Goal: Obtain resource: Download file/media

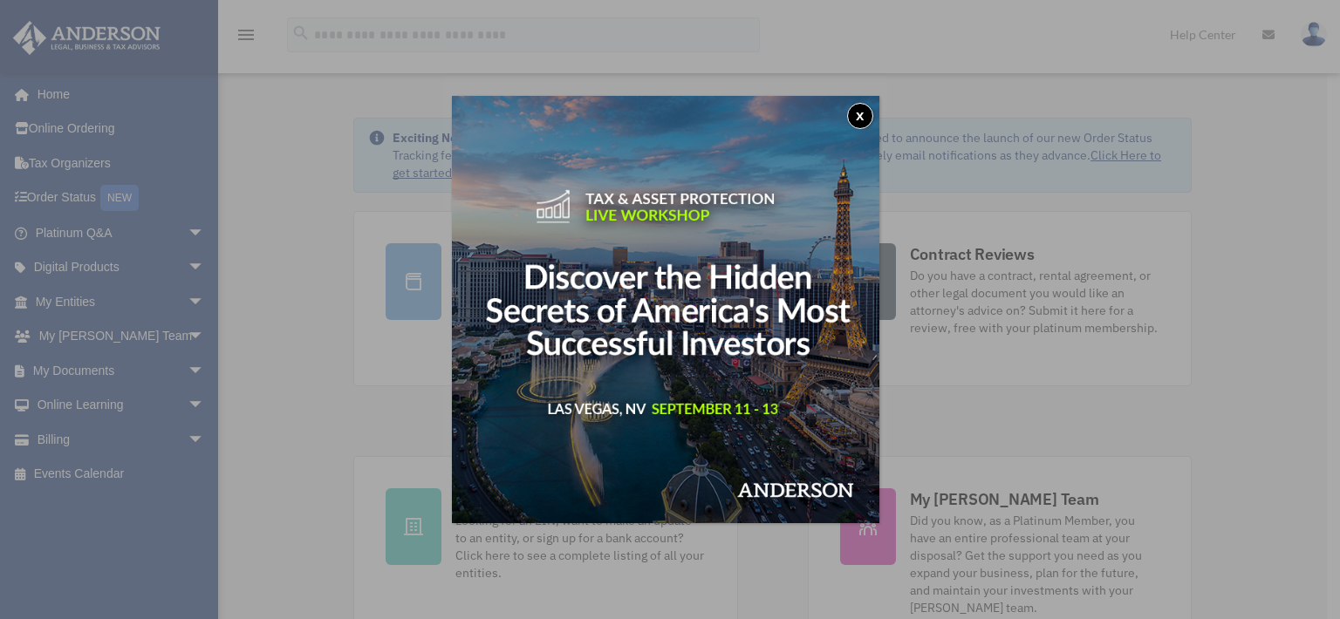
click at [870, 112] on button "x" at bounding box center [860, 116] width 26 height 26
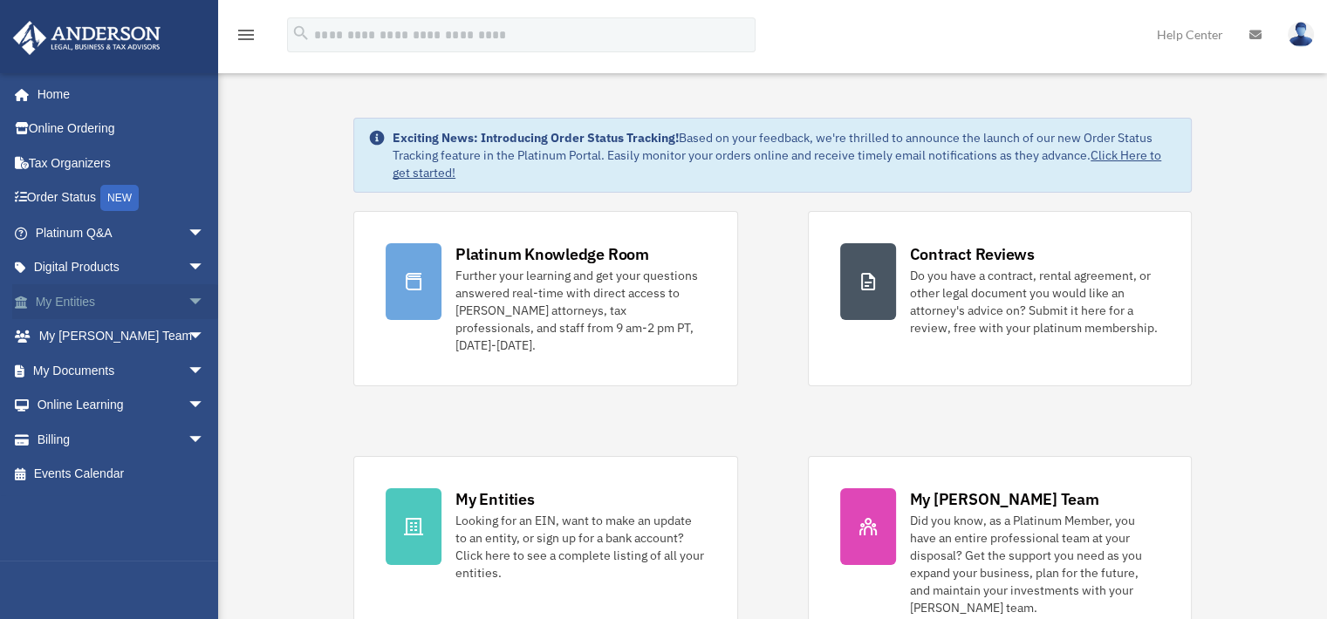
click at [188, 299] on span "arrow_drop_down" at bounding box center [205, 302] width 35 height 36
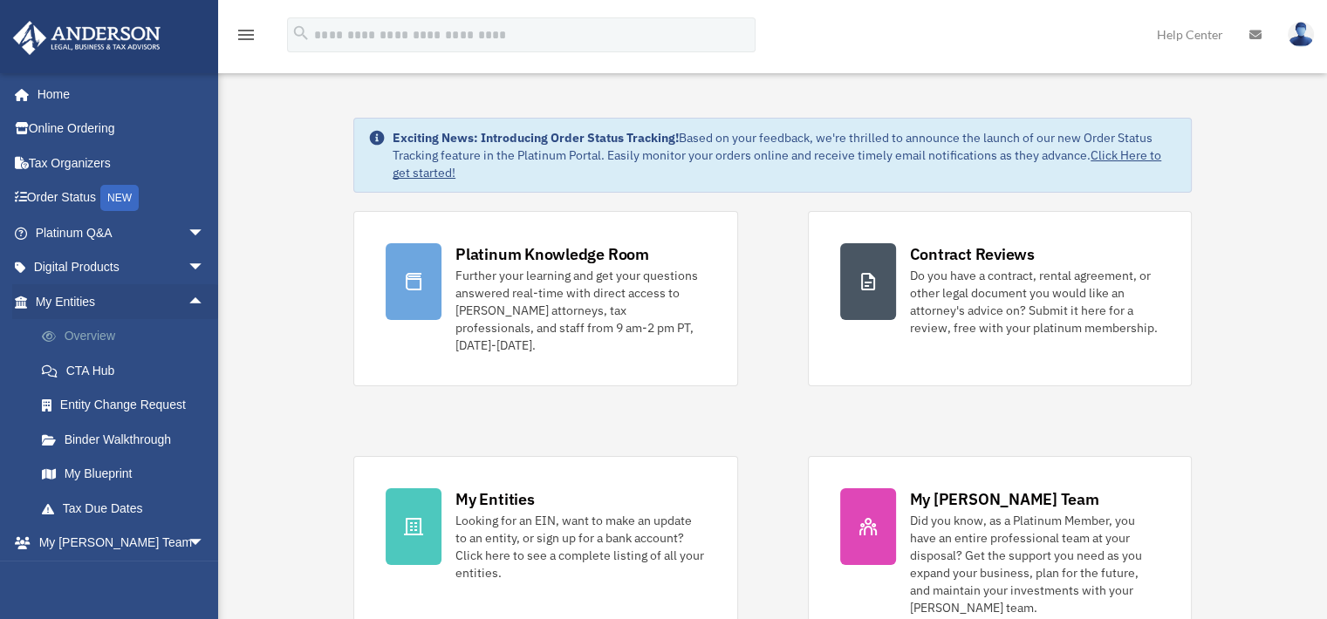
click at [99, 336] on link "Overview" at bounding box center [127, 336] width 207 height 35
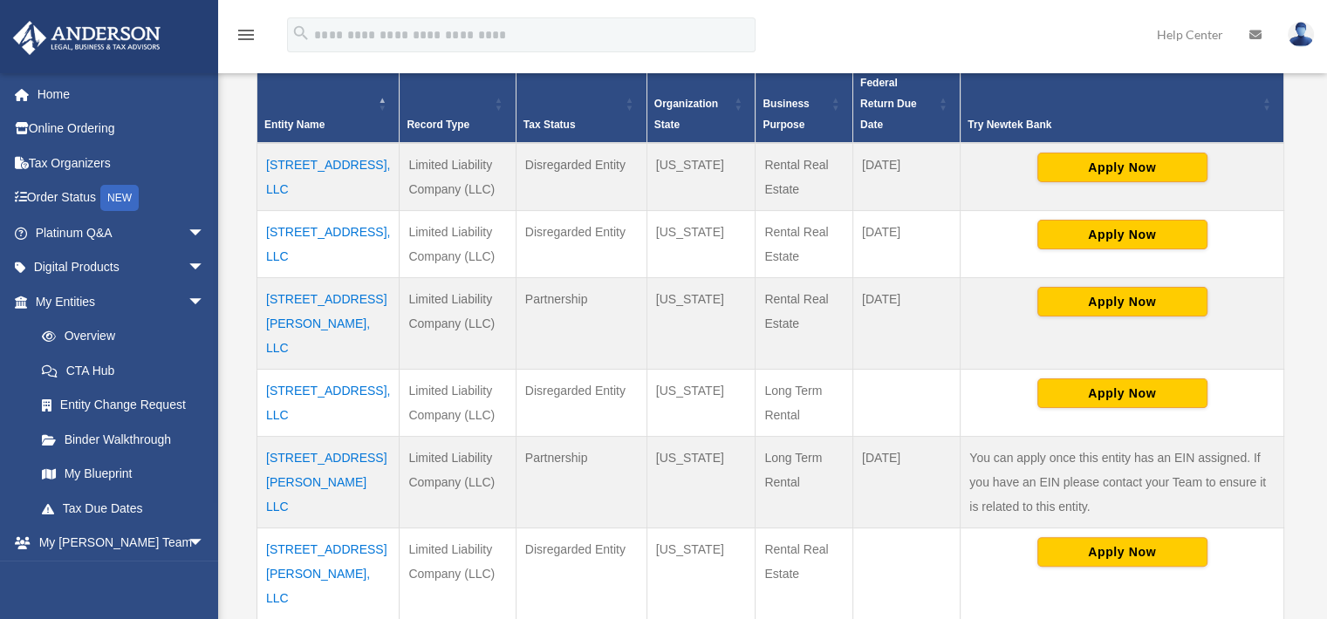
scroll to position [390, 0]
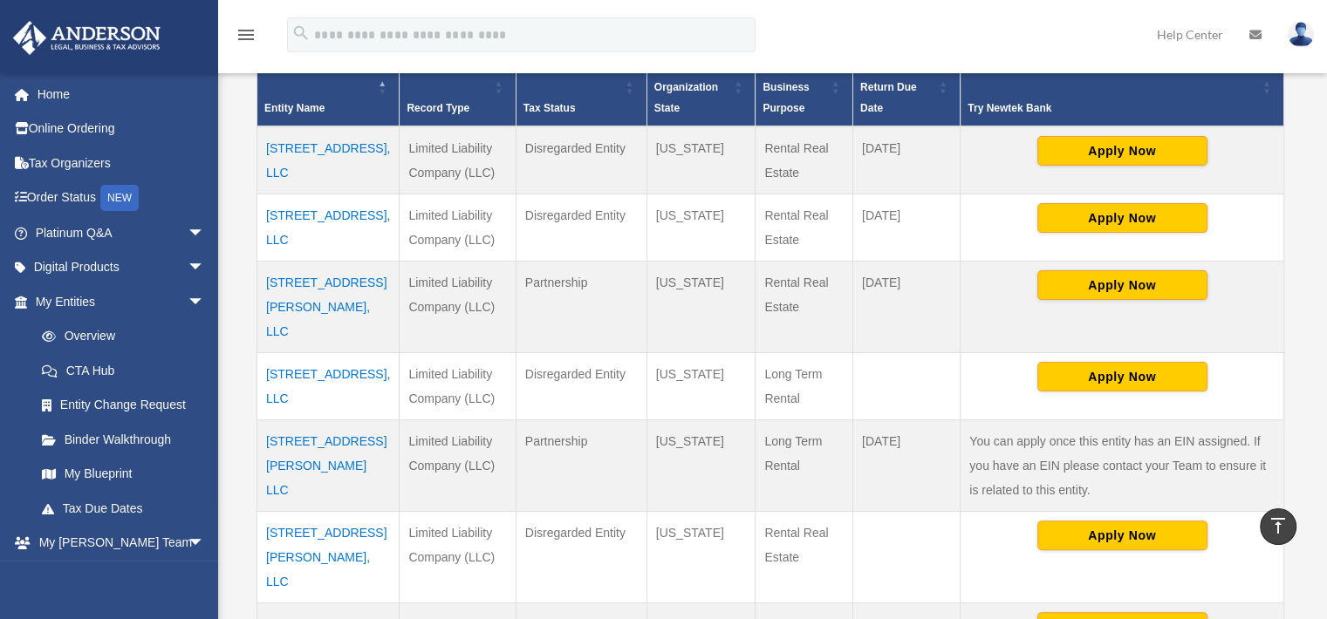
click at [287, 355] on td "[STREET_ADDRESS], LLC" at bounding box center [328, 385] width 142 height 67
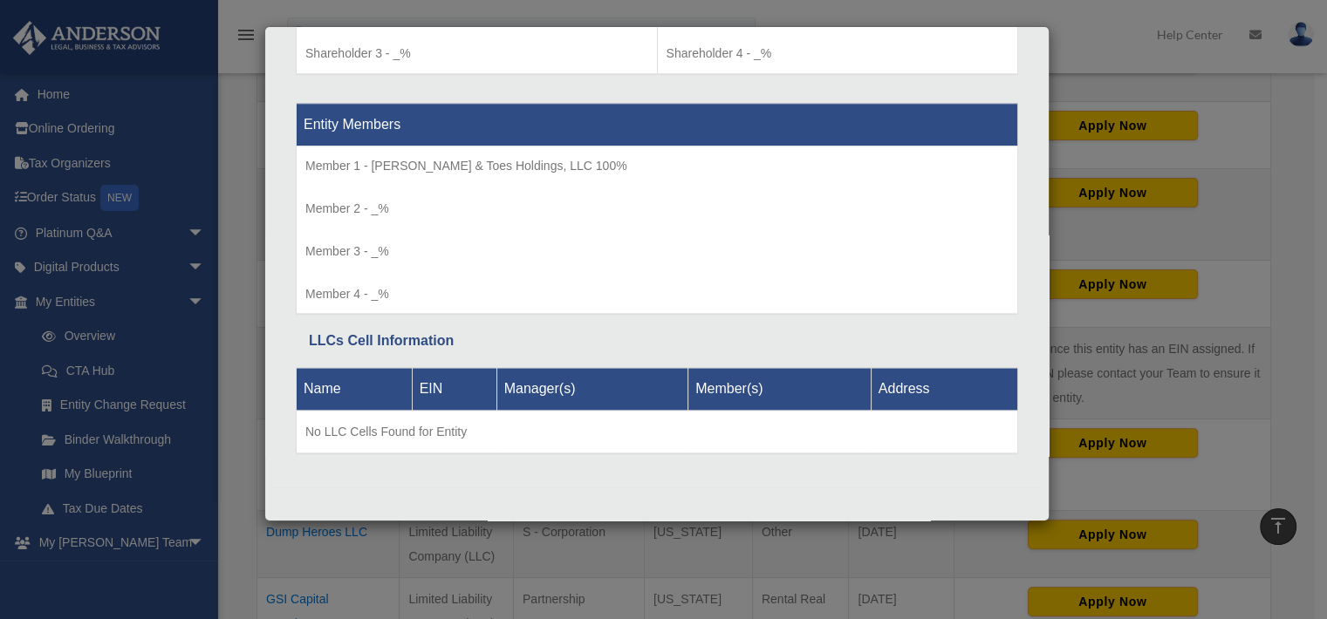
scroll to position [483, 0]
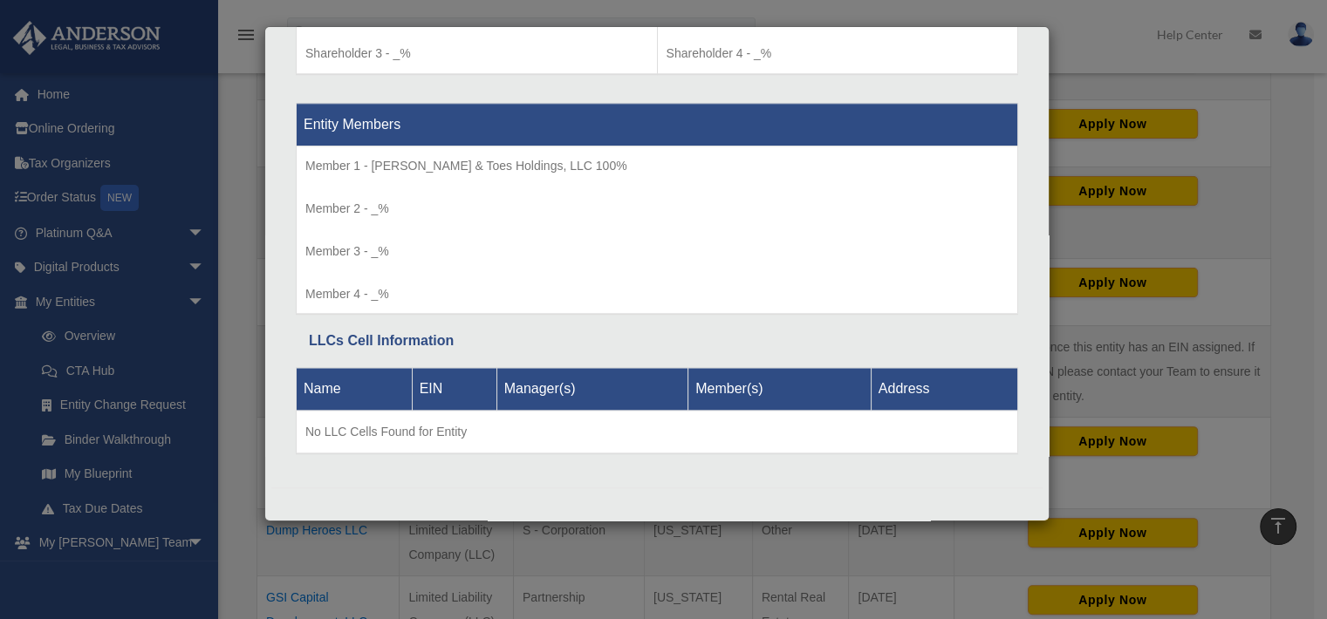
click at [1280, 234] on div "Details × Articles Sent Organizational Date" at bounding box center [663, 309] width 1327 height 619
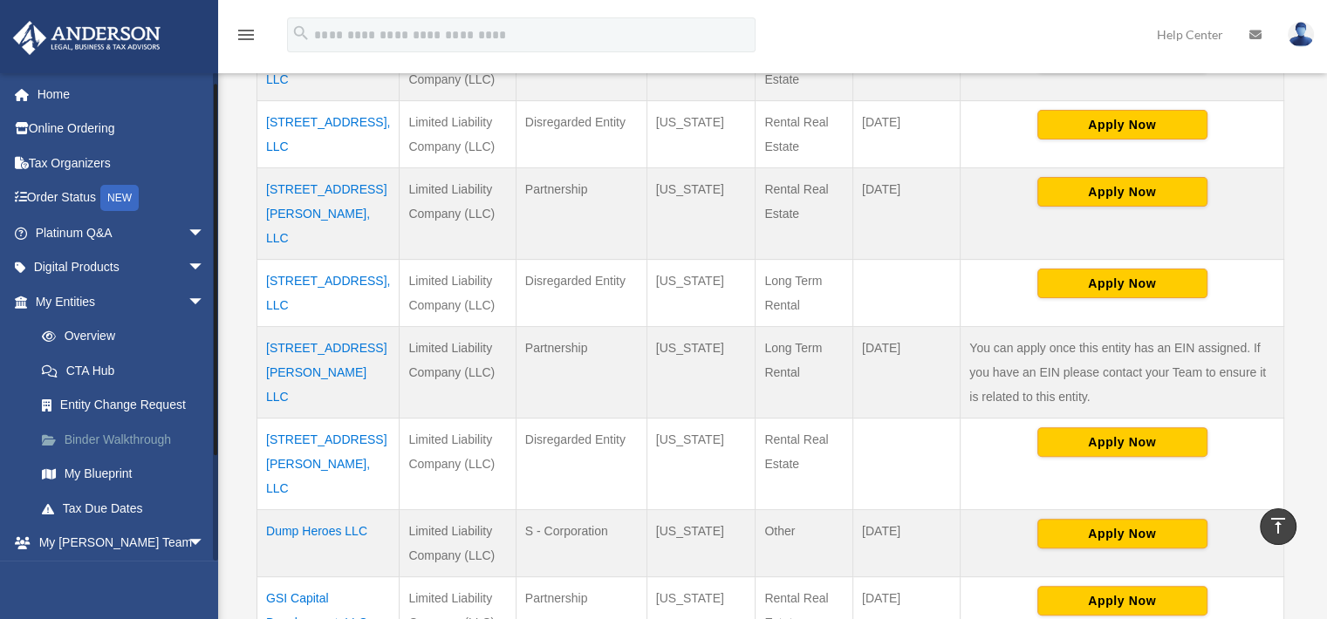
scroll to position [140, 0]
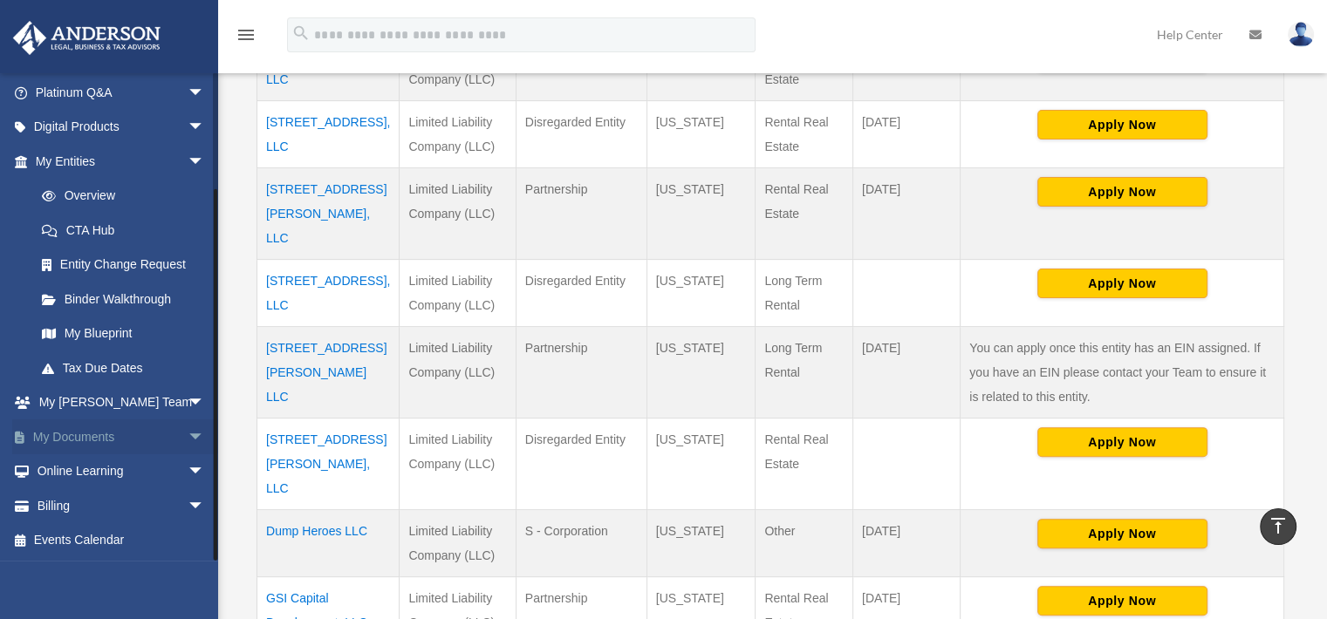
click at [89, 437] on link "My Documents arrow_drop_down" at bounding box center [121, 437] width 219 height 35
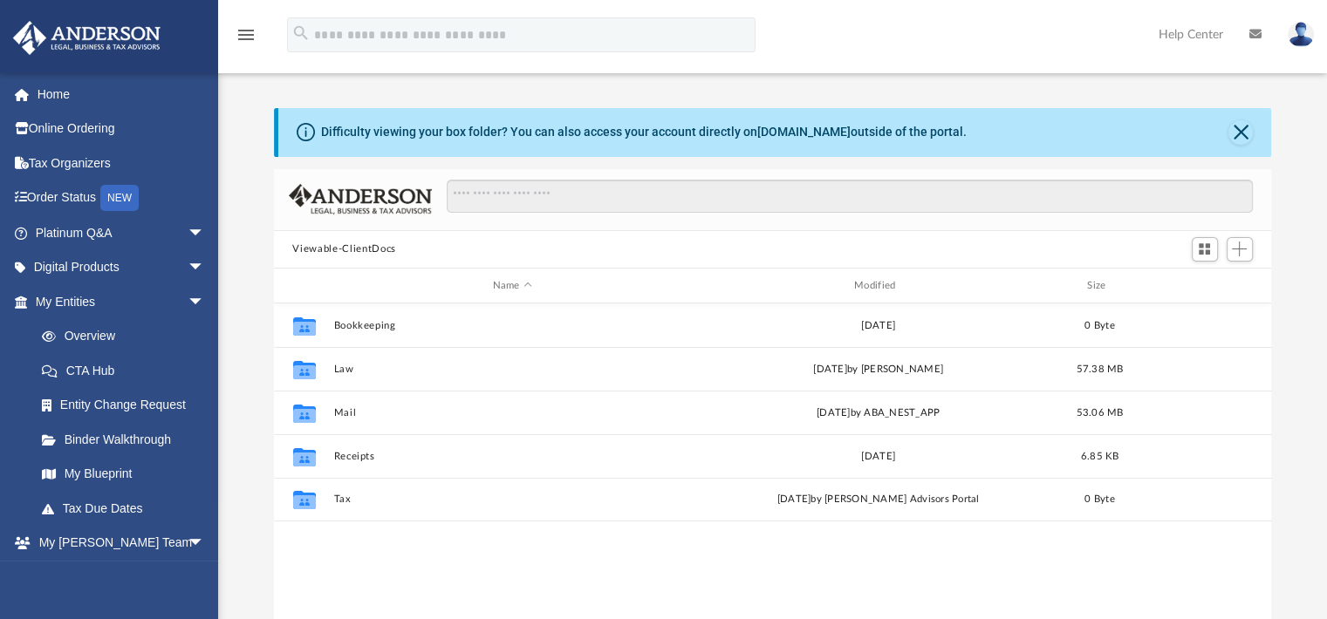
scroll to position [383, 984]
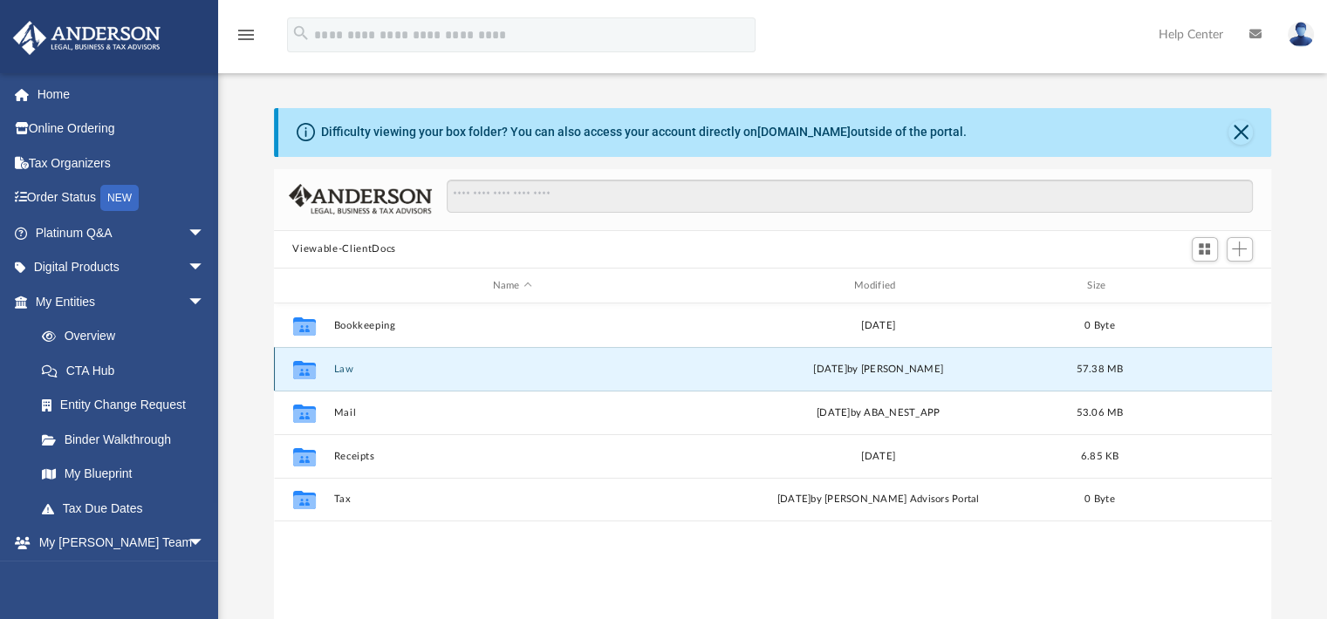
click at [338, 369] on button "Law" at bounding box center [512, 369] width 358 height 11
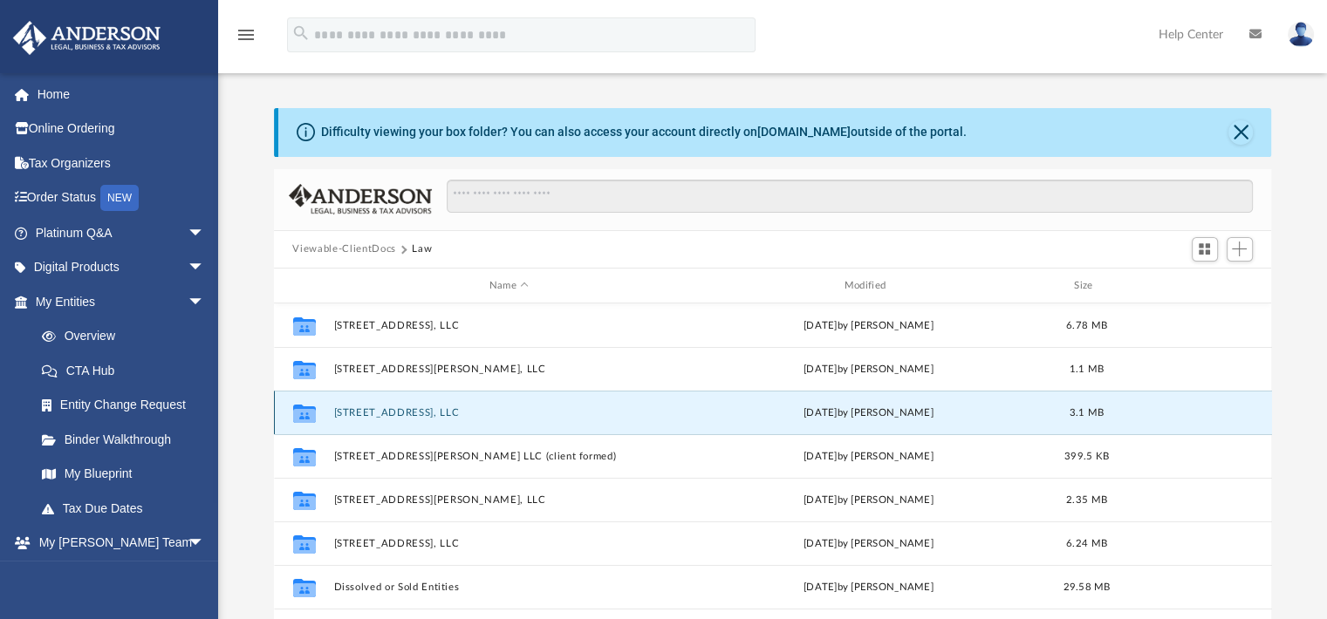
click at [359, 410] on button "[STREET_ADDRESS], LLC" at bounding box center [508, 412] width 351 height 11
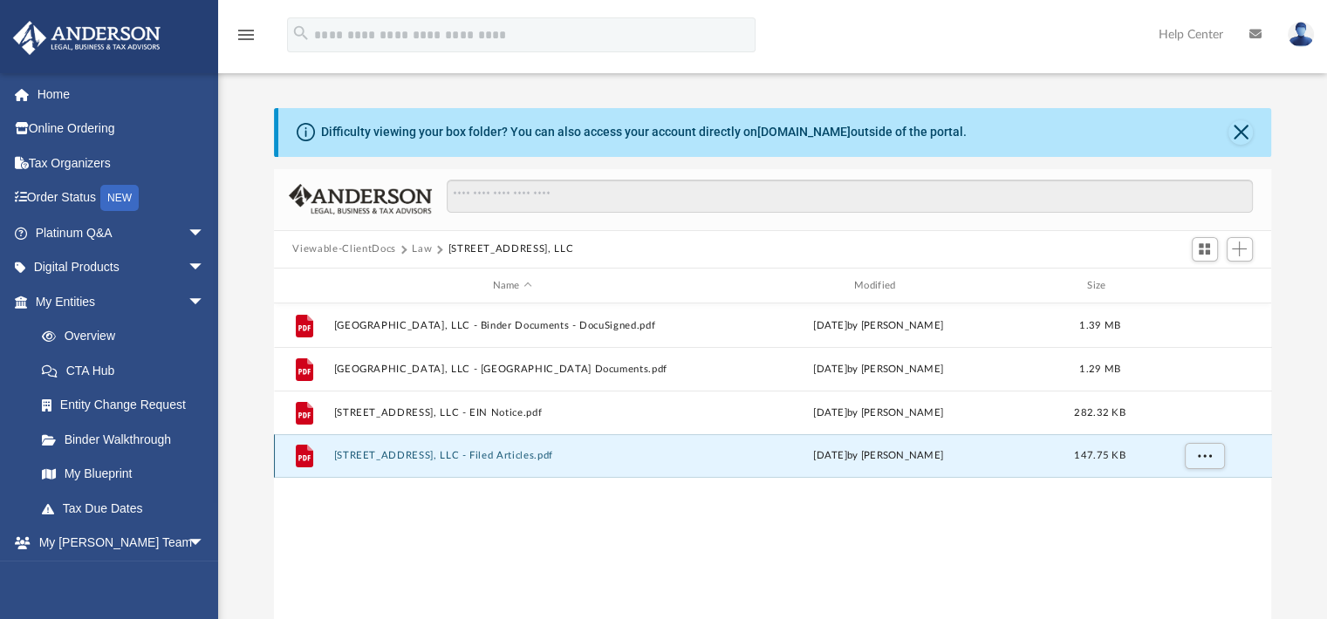
click at [388, 456] on button "[STREET_ADDRESS], LLC - Filed Articles.pdf" at bounding box center [512, 456] width 358 height 11
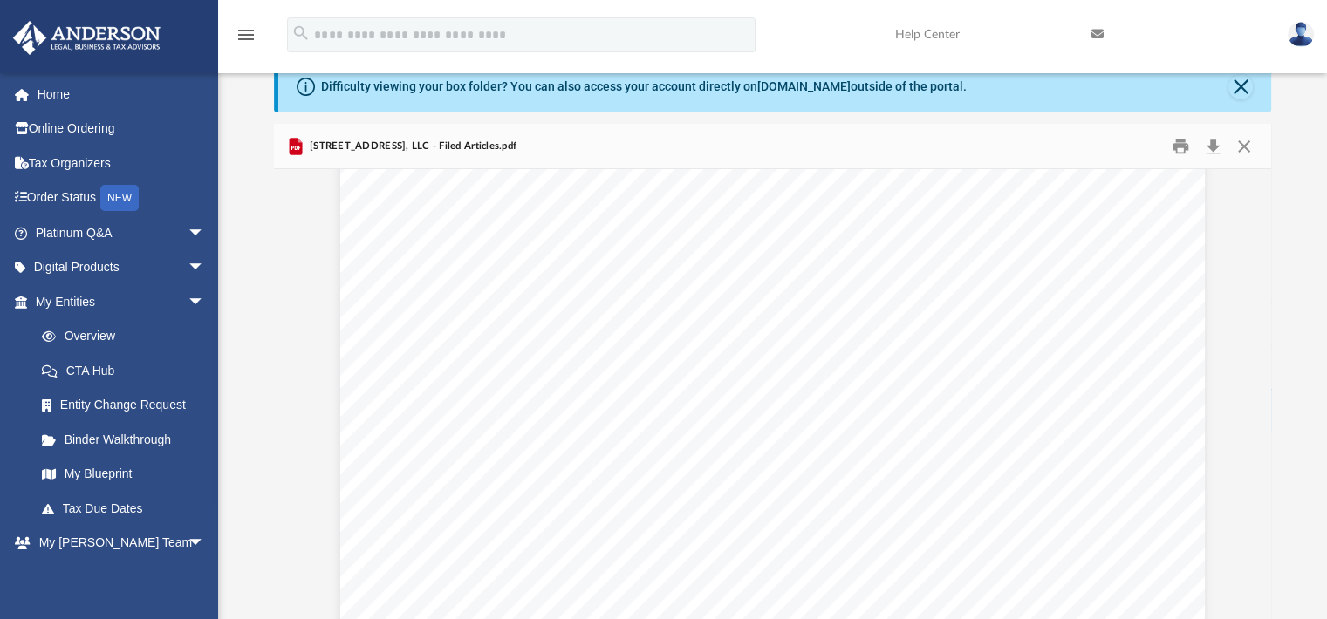
scroll to position [2050, 0]
click at [1245, 80] on button "Close" at bounding box center [1240, 87] width 24 height 24
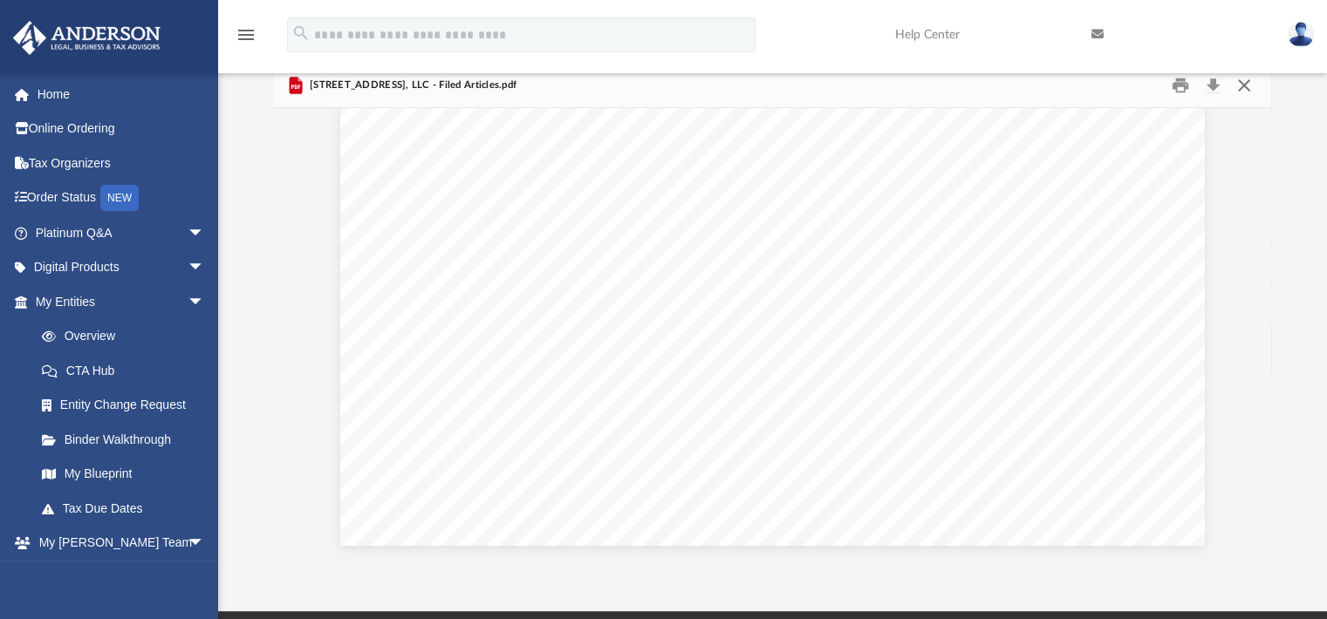
click at [1245, 80] on button "Close" at bounding box center [1243, 85] width 31 height 27
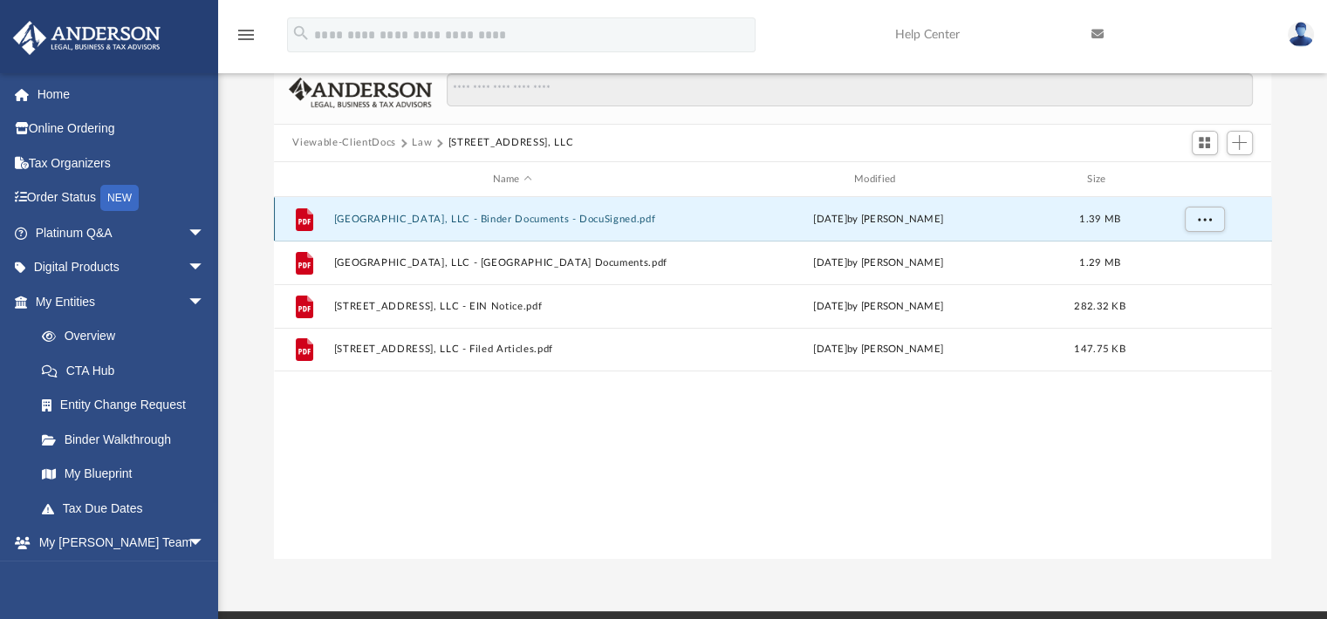
click at [468, 222] on button "[GEOGRAPHIC_DATA], LLC - Binder Documents - DocuSigned.pdf" at bounding box center [512, 219] width 358 height 11
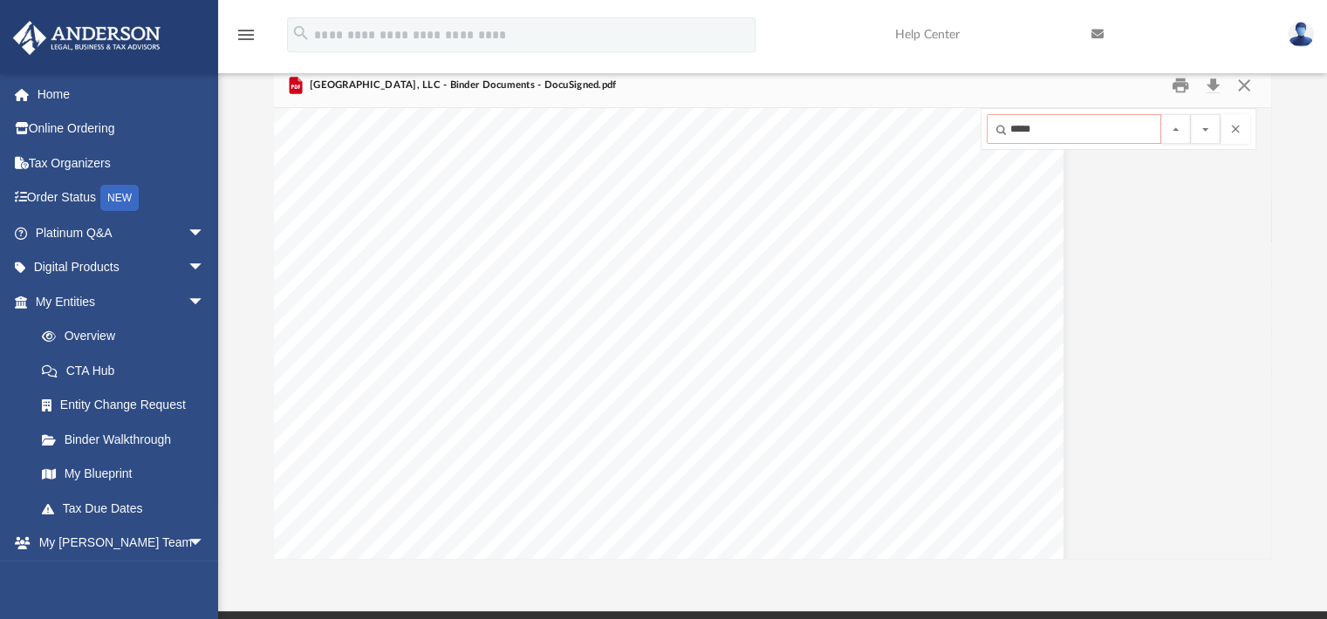
scroll to position [41642, 167]
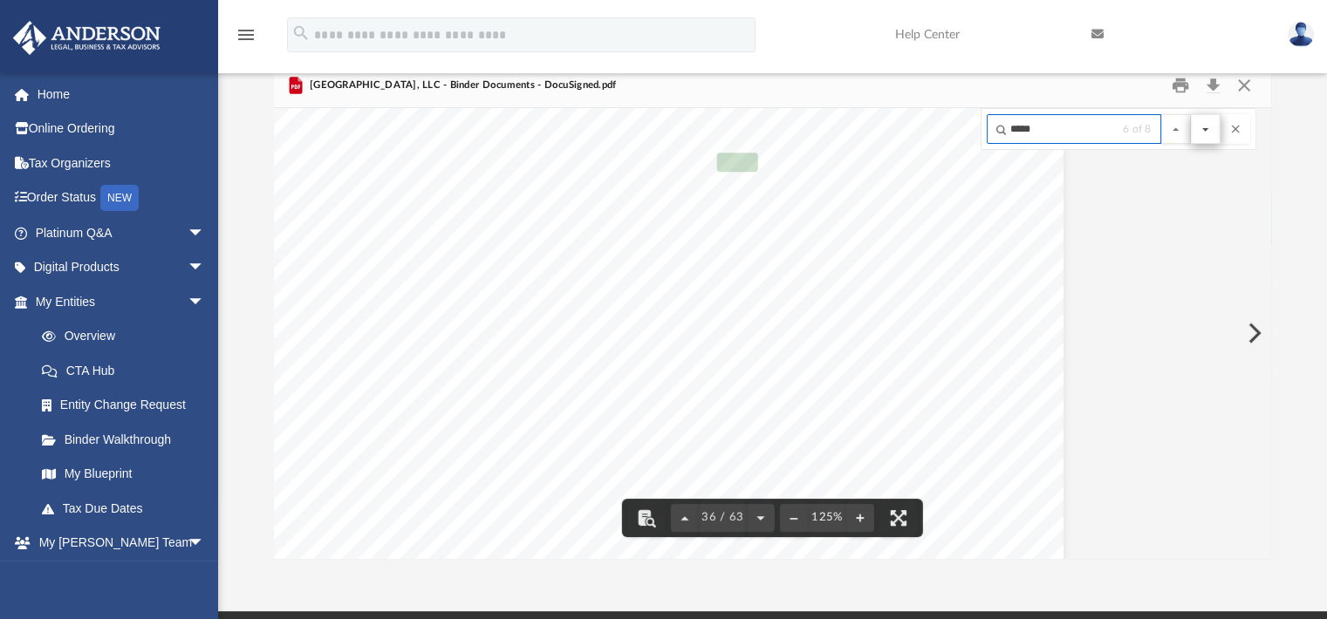
type input "*****"
click at [1210, 131] on button "File preview" at bounding box center [1206, 129] width 30 height 30
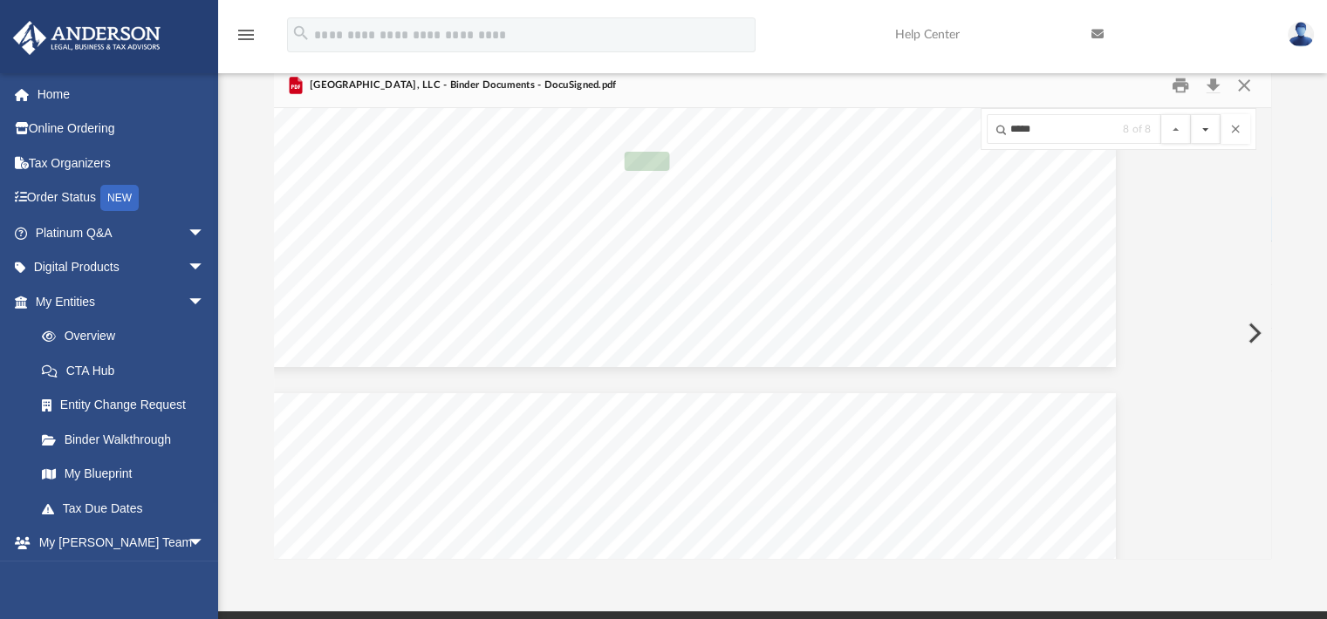
click at [1210, 131] on button "File preview" at bounding box center [1206, 129] width 30 height 30
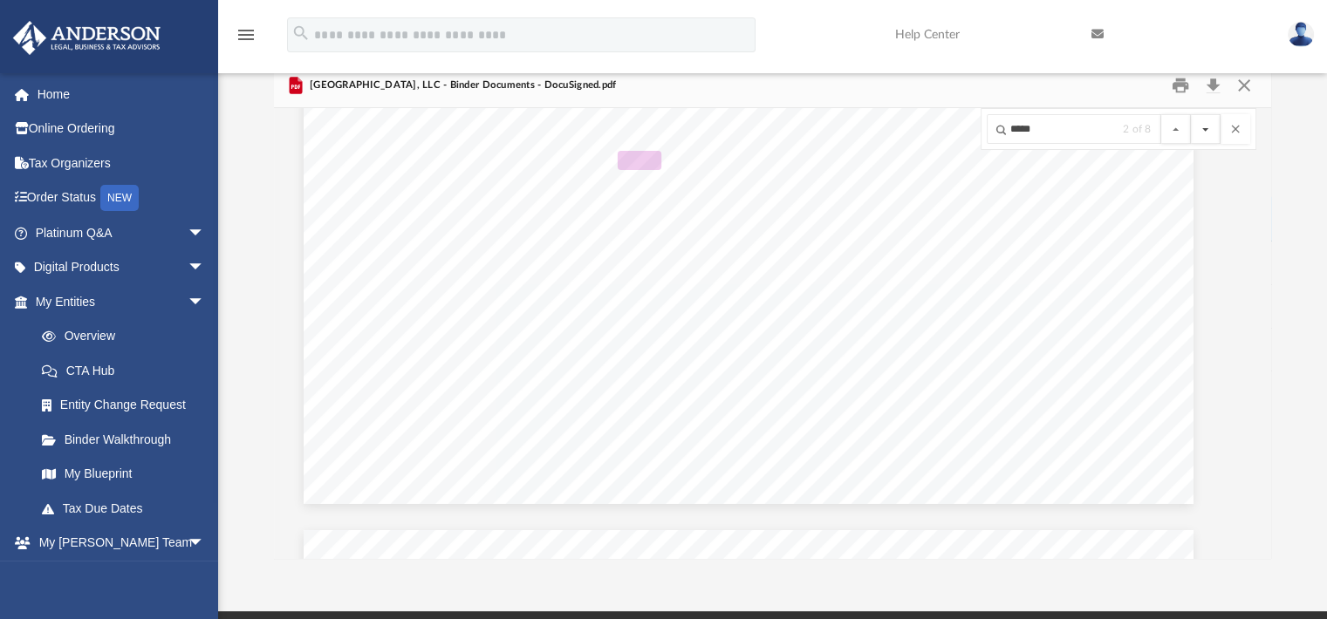
scroll to position [21428, 0]
click at [1210, 131] on button "File preview" at bounding box center [1206, 129] width 30 height 30
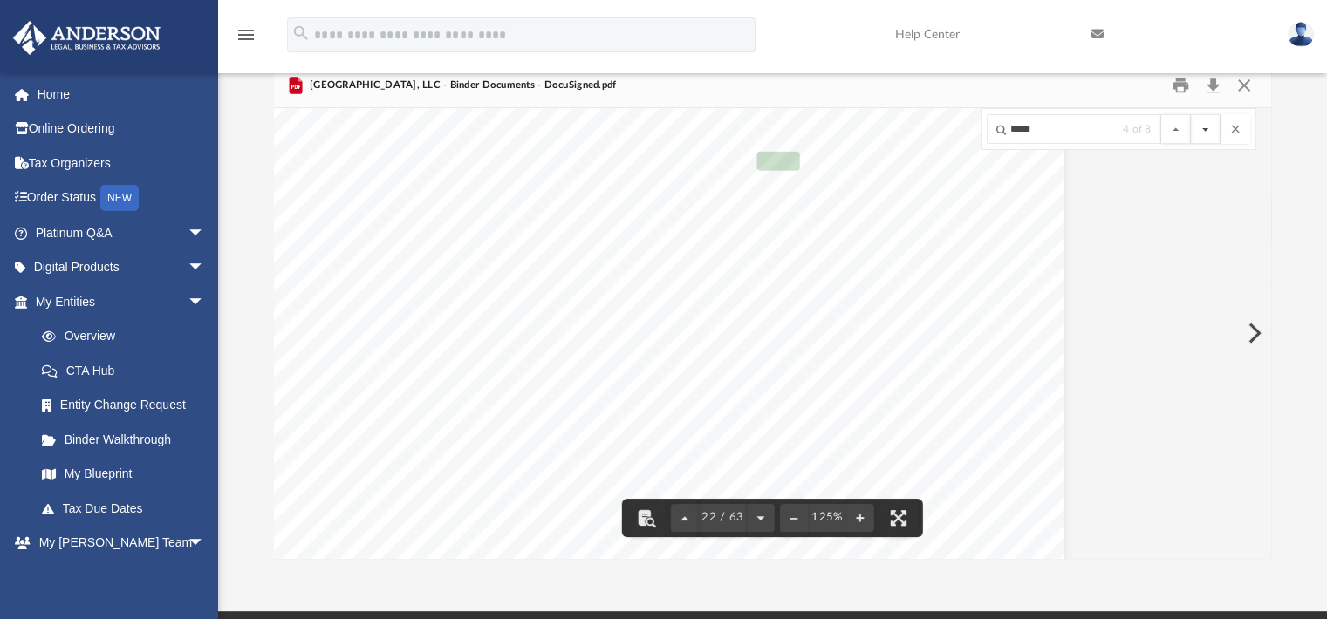
click at [1210, 131] on button "File preview" at bounding box center [1206, 129] width 30 height 30
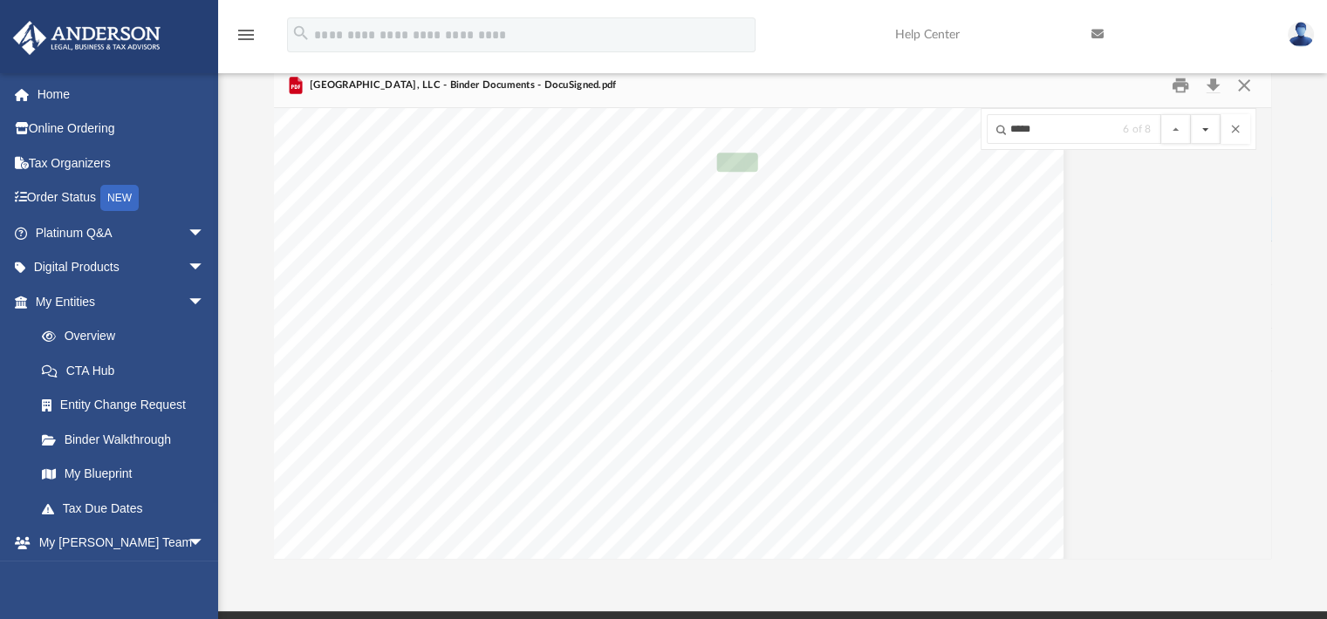
click at [1210, 131] on button "File preview" at bounding box center [1206, 129] width 30 height 30
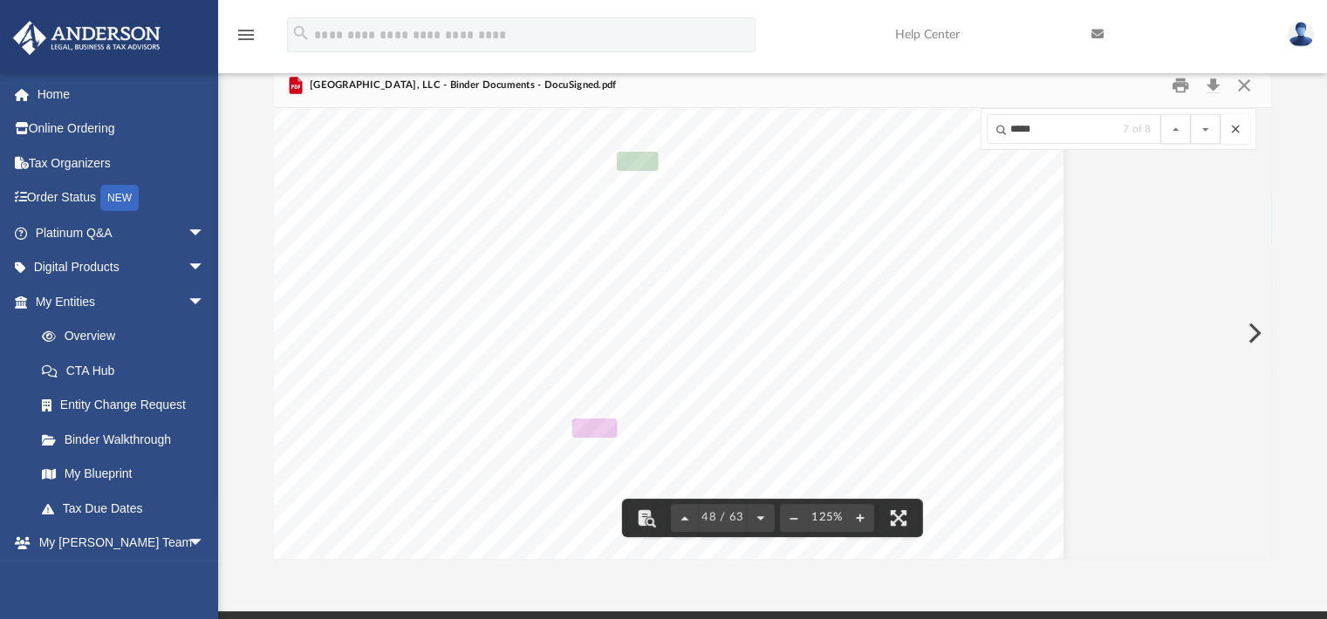
click at [1235, 130] on button "File preview" at bounding box center [1235, 129] width 30 height 30
click at [1235, 88] on button "Close" at bounding box center [1243, 85] width 31 height 27
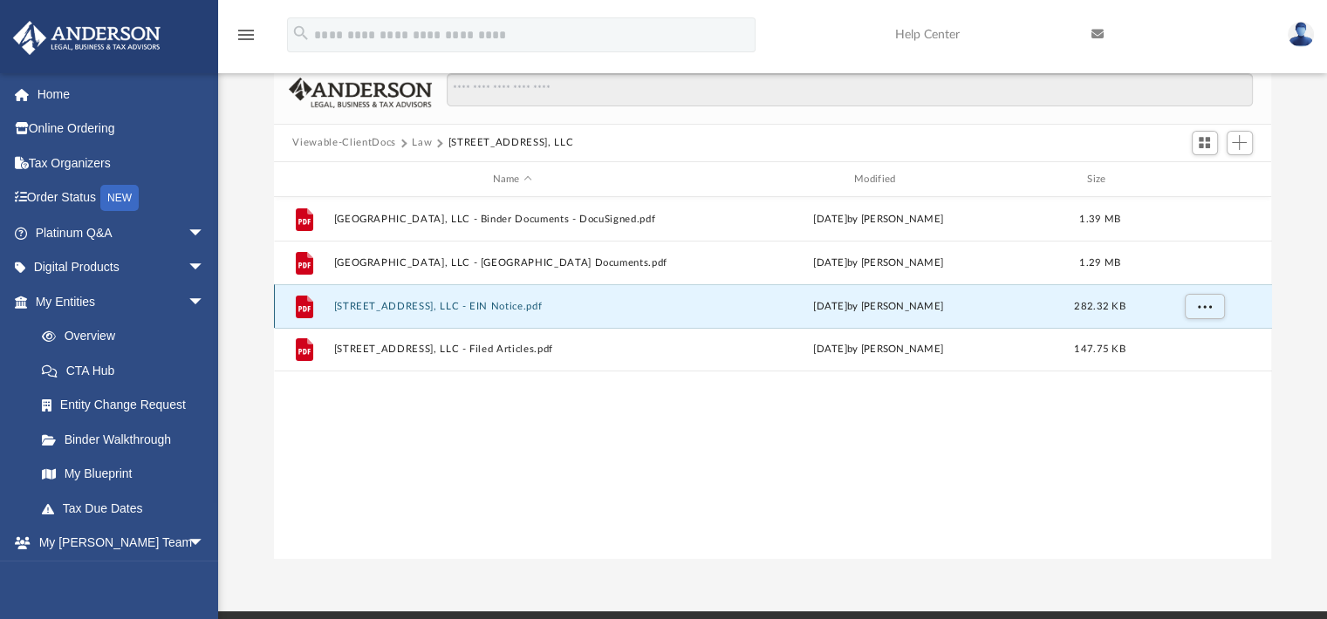
click at [509, 309] on button "[STREET_ADDRESS], LLC - EIN Notice.pdf" at bounding box center [512, 306] width 358 height 11
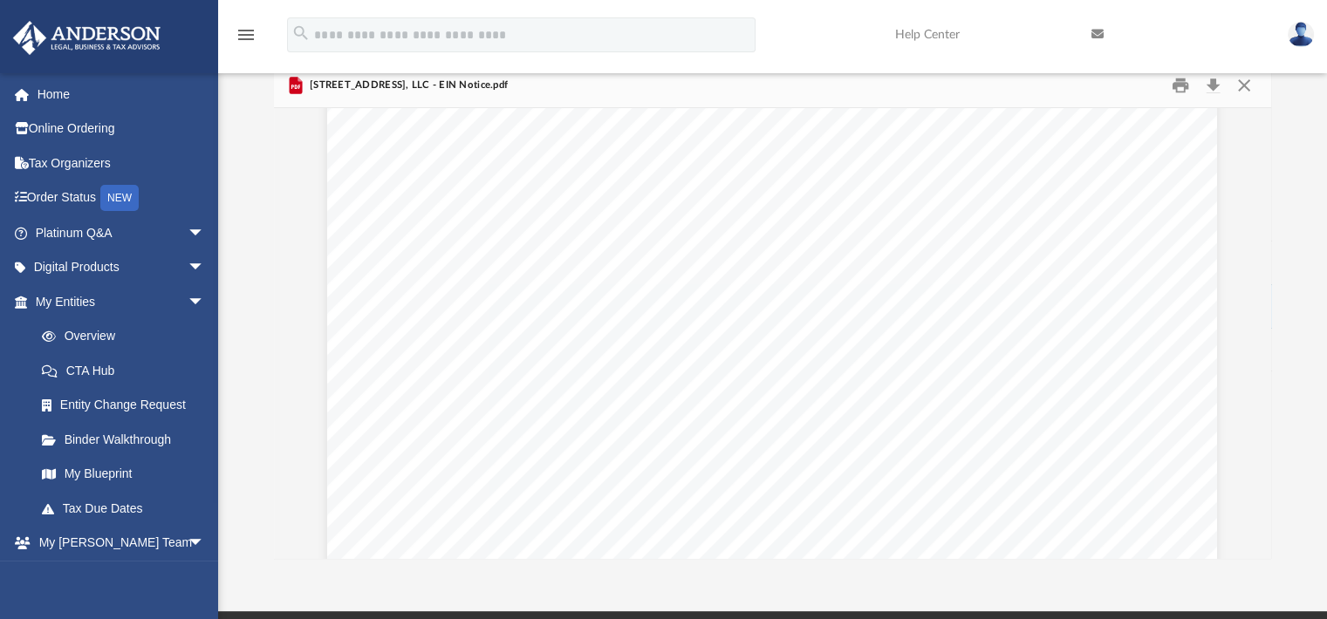
scroll to position [0, 0]
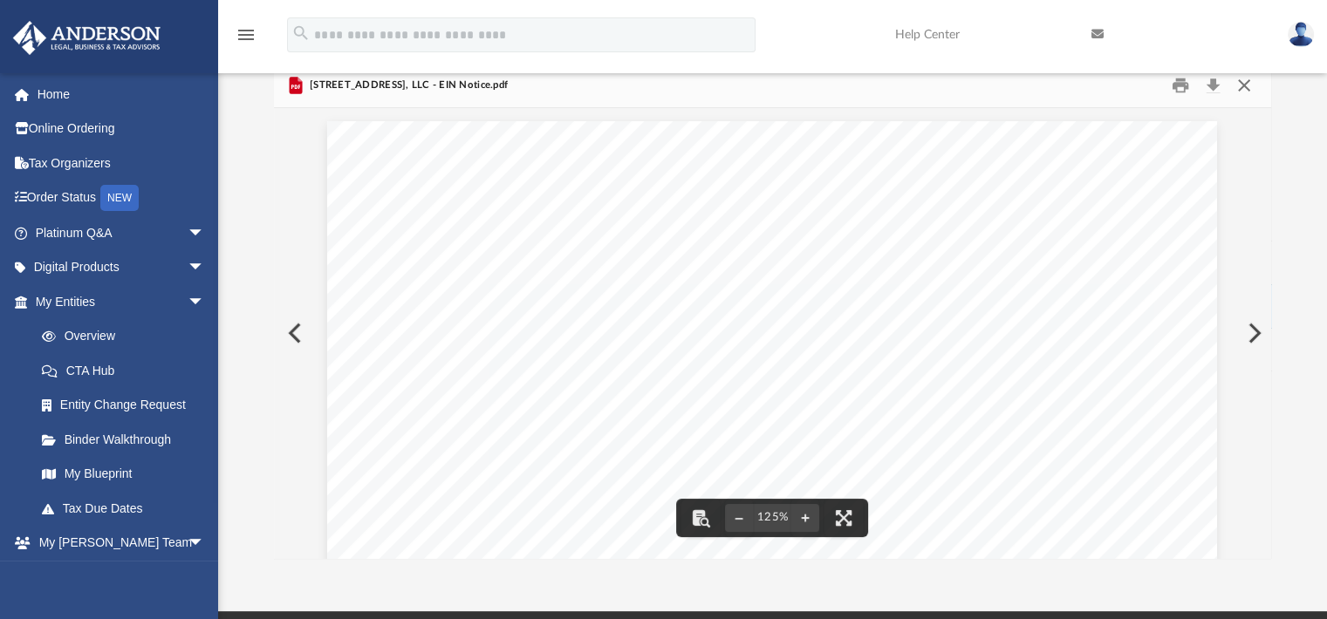
click at [1245, 82] on button "Close" at bounding box center [1243, 85] width 31 height 27
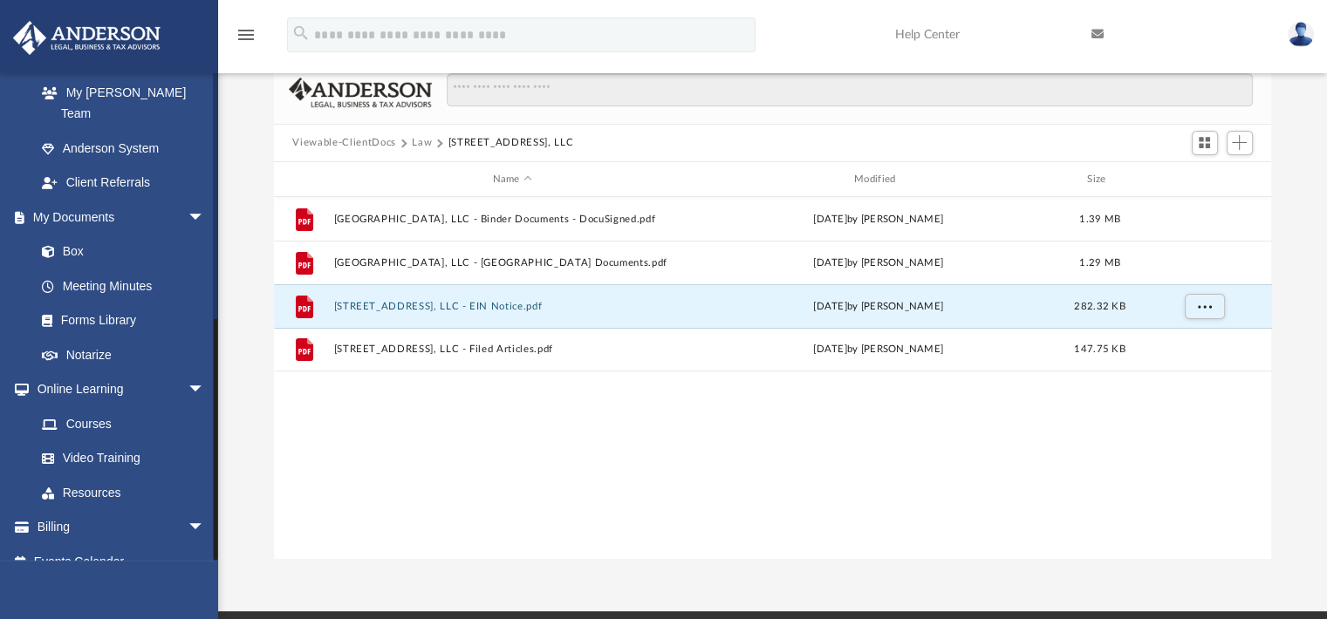
scroll to position [485, 0]
click at [74, 235] on link "Box" at bounding box center [127, 252] width 207 height 35
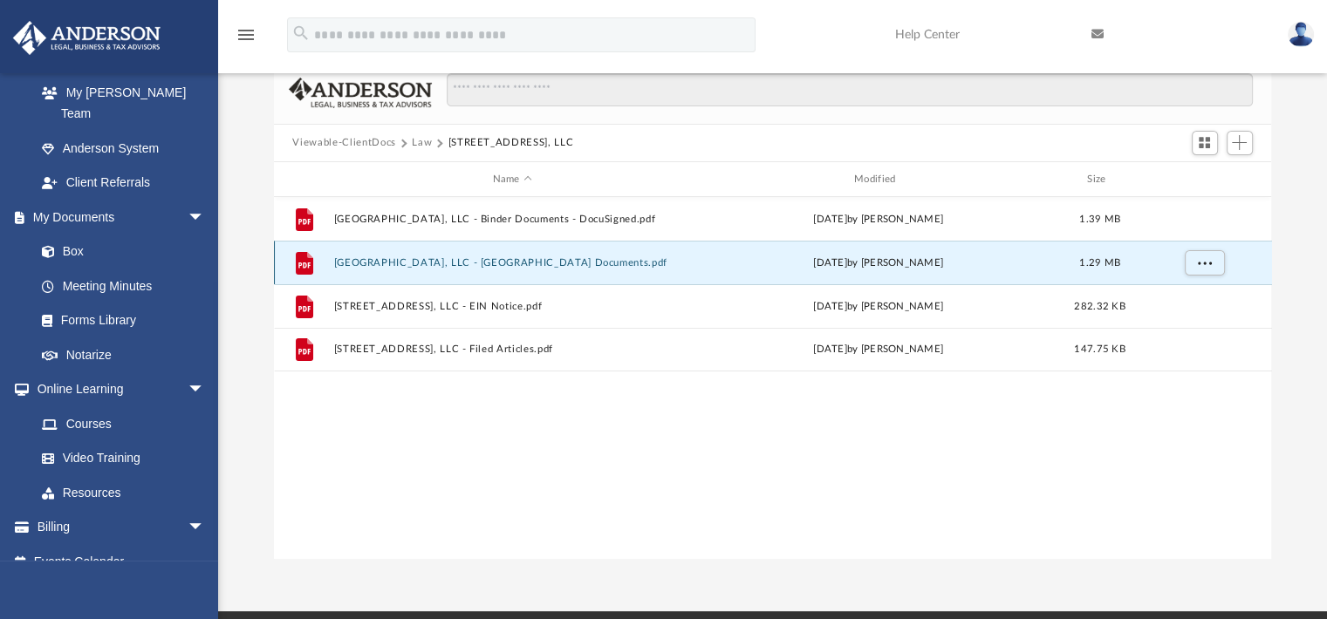
click at [547, 264] on button "[GEOGRAPHIC_DATA], LLC - [GEOGRAPHIC_DATA] Documents.pdf" at bounding box center [512, 262] width 358 height 11
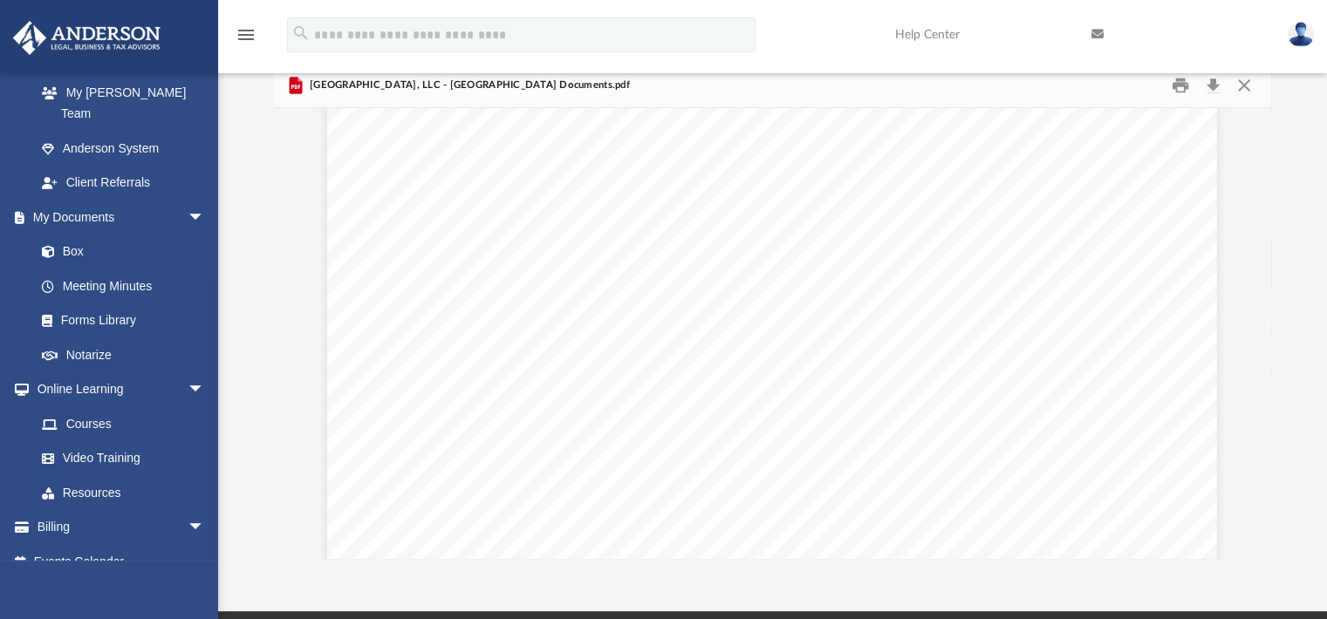
scroll to position [0, 0]
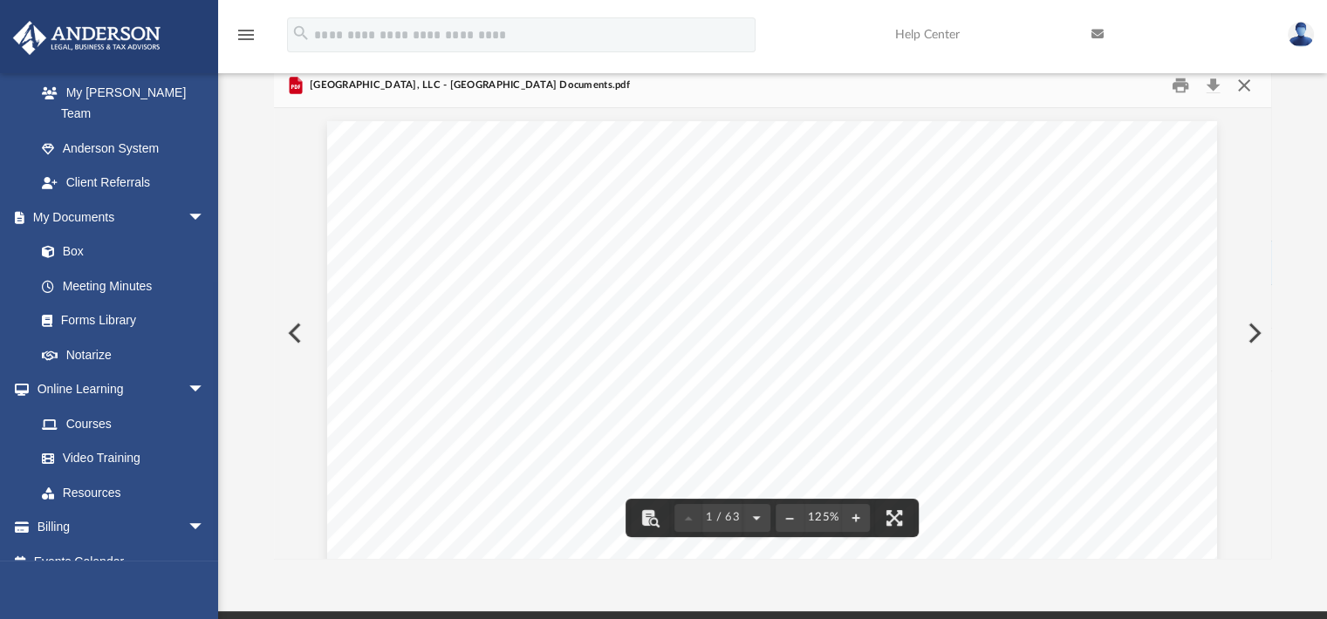
click at [1251, 80] on button "Close" at bounding box center [1243, 85] width 31 height 27
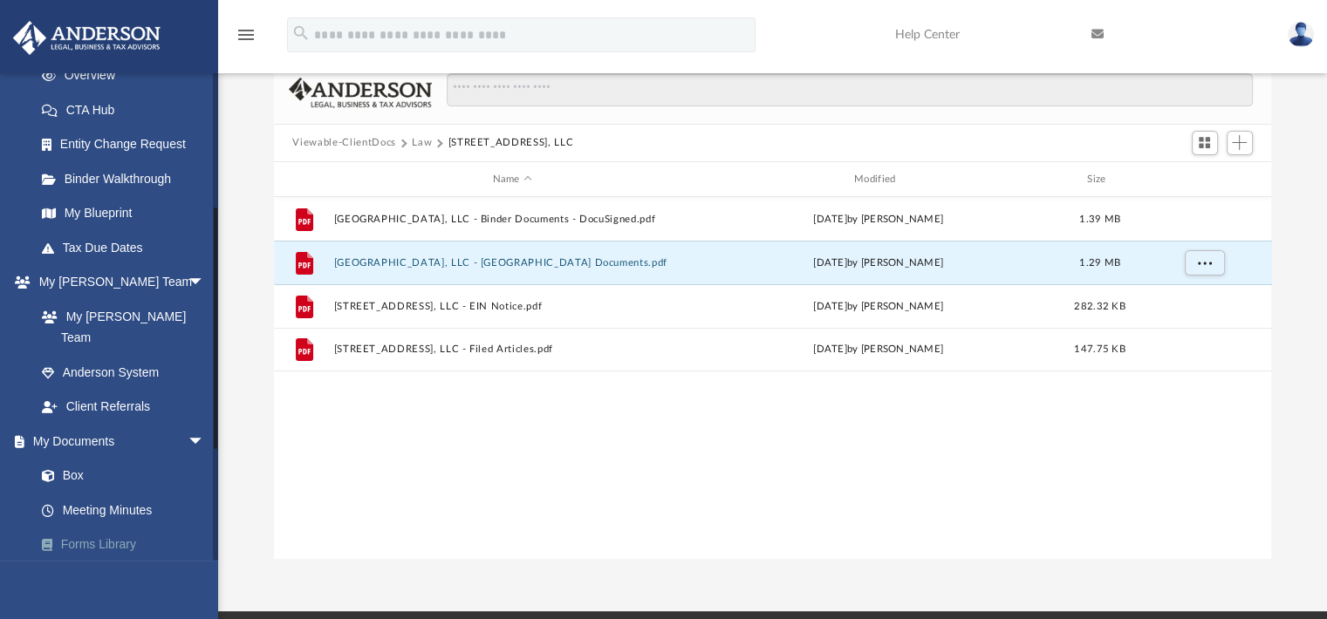
scroll to position [265, 0]
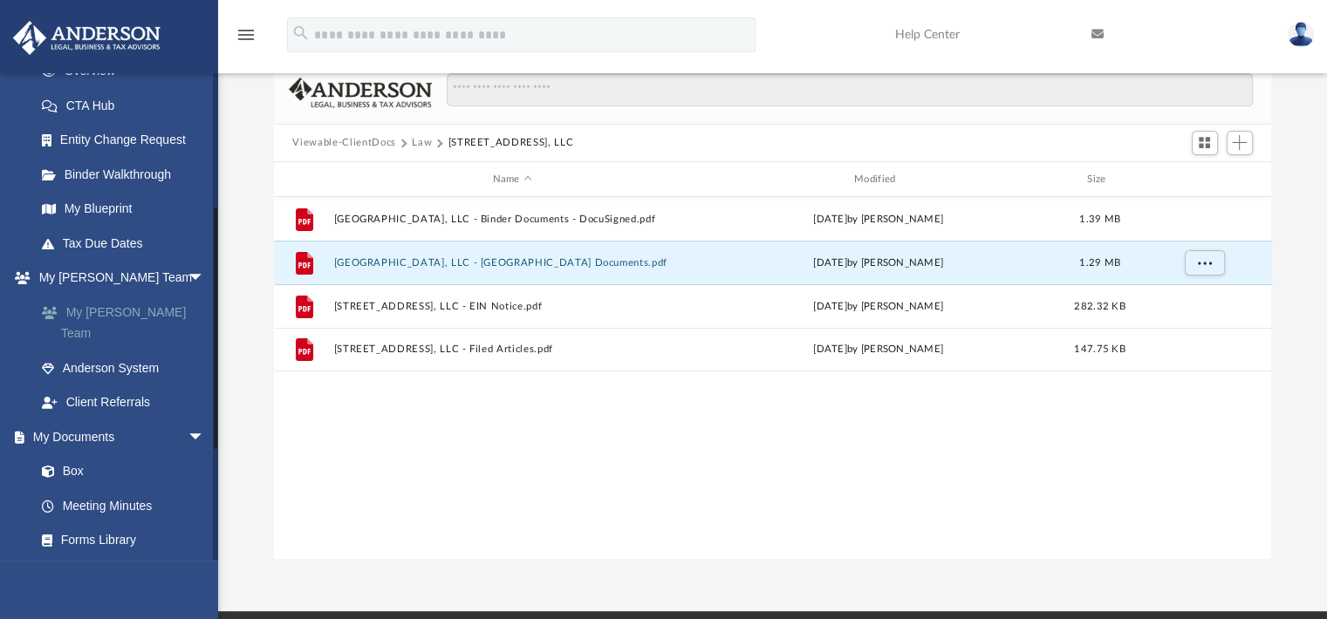
click at [122, 307] on link "My [PERSON_NAME] Team" at bounding box center [127, 323] width 207 height 56
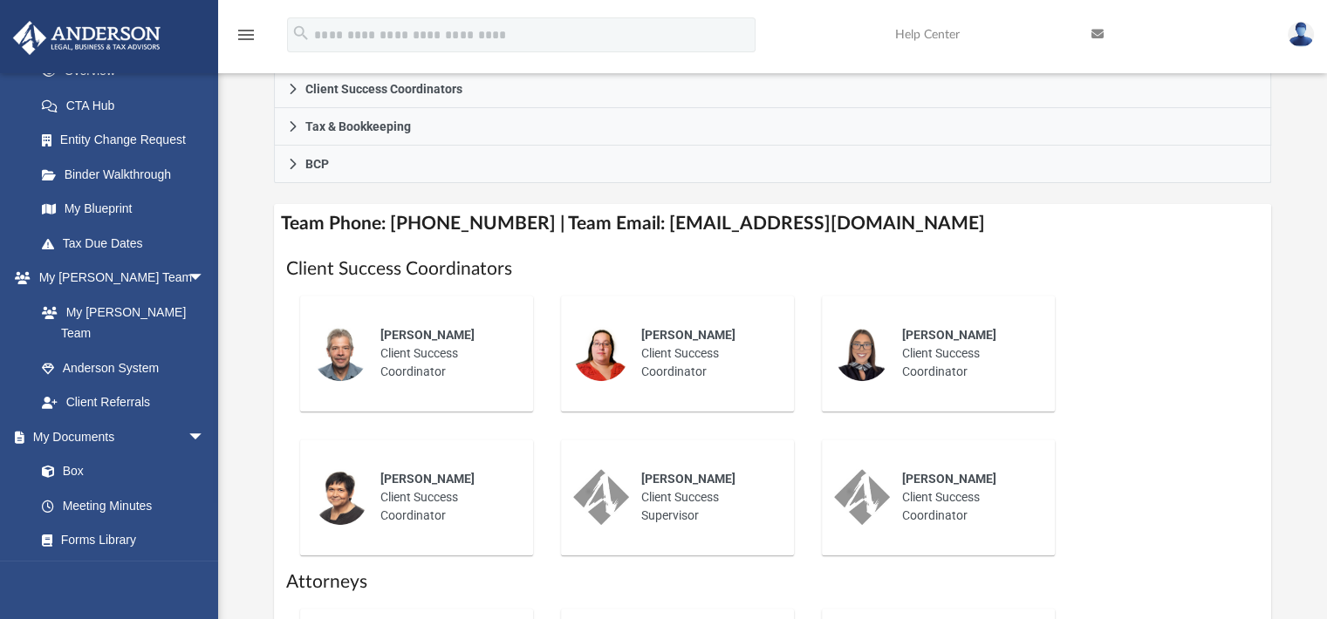
scroll to position [556, 0]
click at [105, 454] on link "Box" at bounding box center [127, 471] width 207 height 35
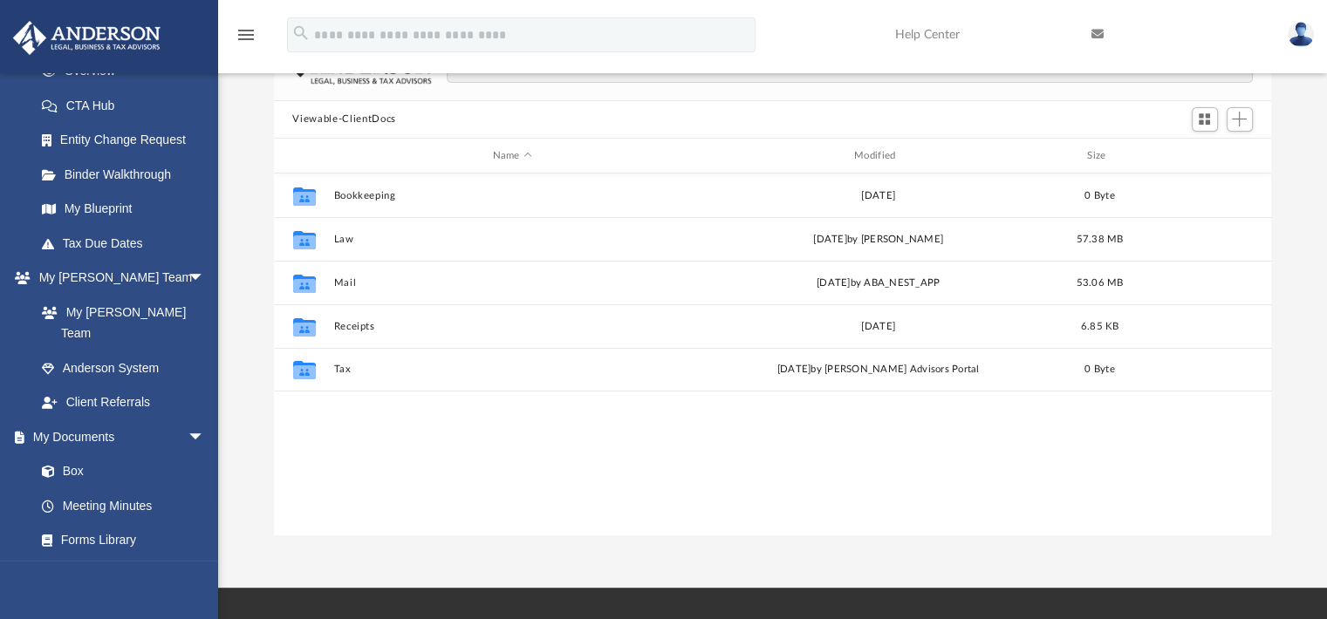
scroll to position [129, 0]
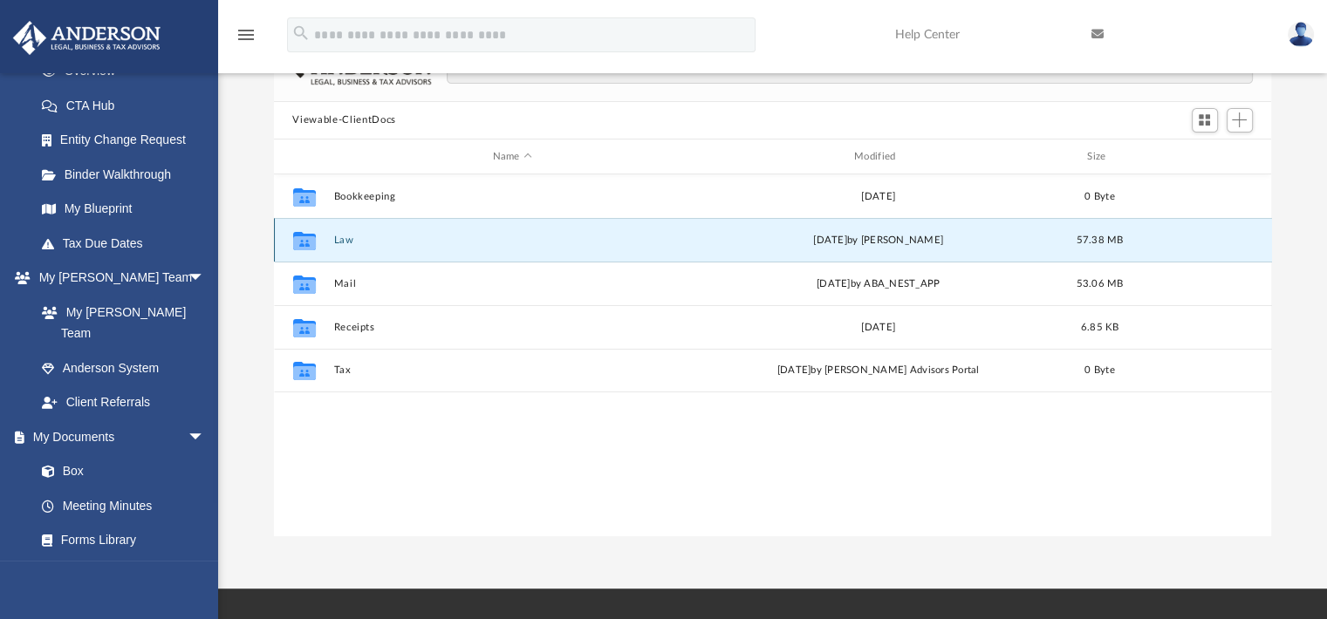
click at [342, 238] on button "Law" at bounding box center [512, 240] width 358 height 11
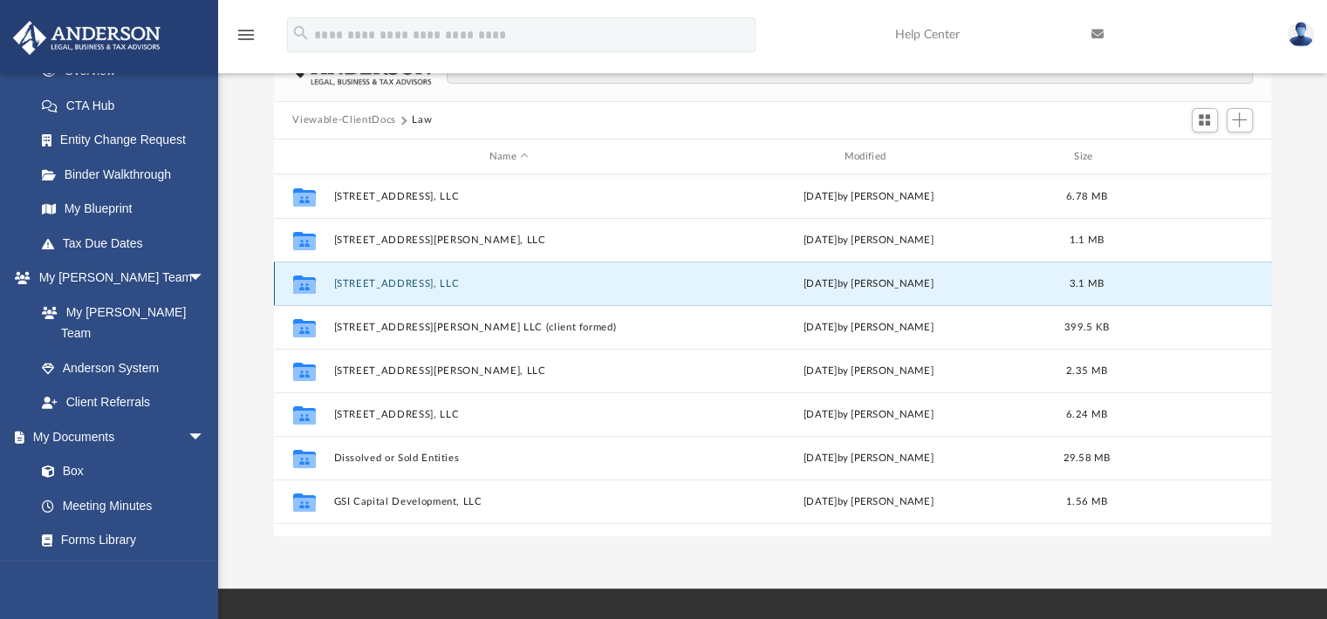
click at [386, 284] on button "[STREET_ADDRESS], LLC" at bounding box center [508, 283] width 351 height 11
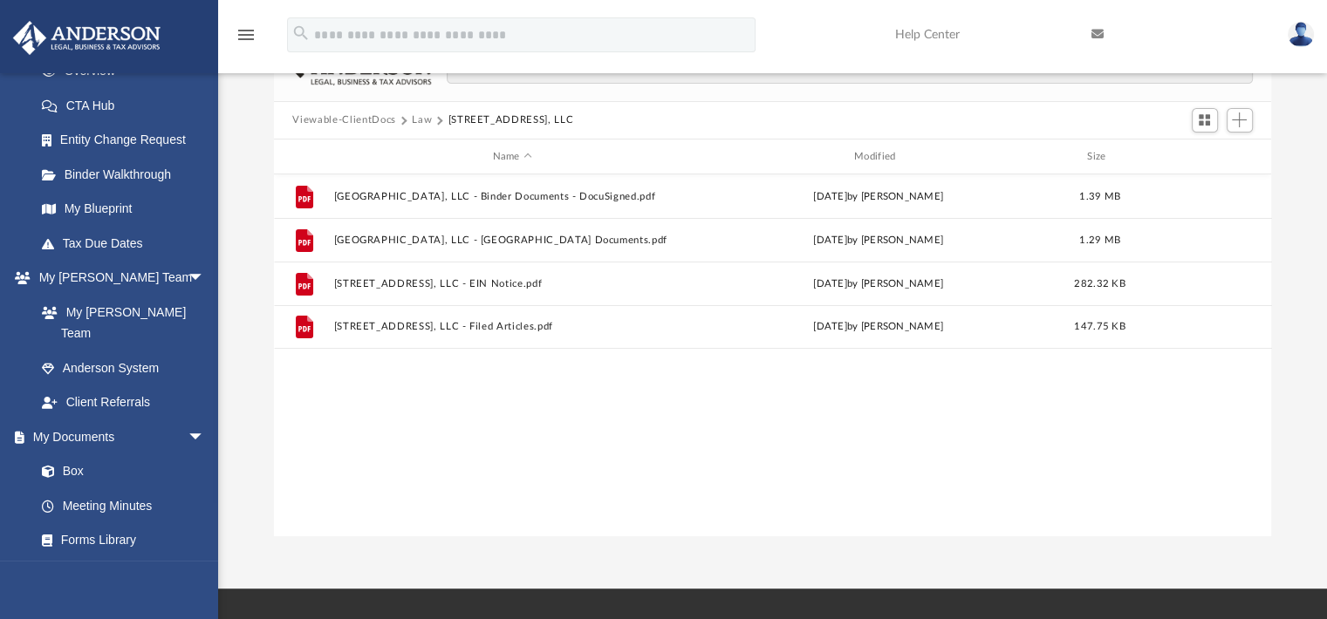
click at [527, 481] on div "File 3376 Trotters Ridge, LLC - Binder Documents - DocuSigned.pdf [DATE] by [PE…" at bounding box center [773, 354] width 998 height 361
click at [1211, 123] on span "Switch to Grid View" at bounding box center [1204, 120] width 15 height 15
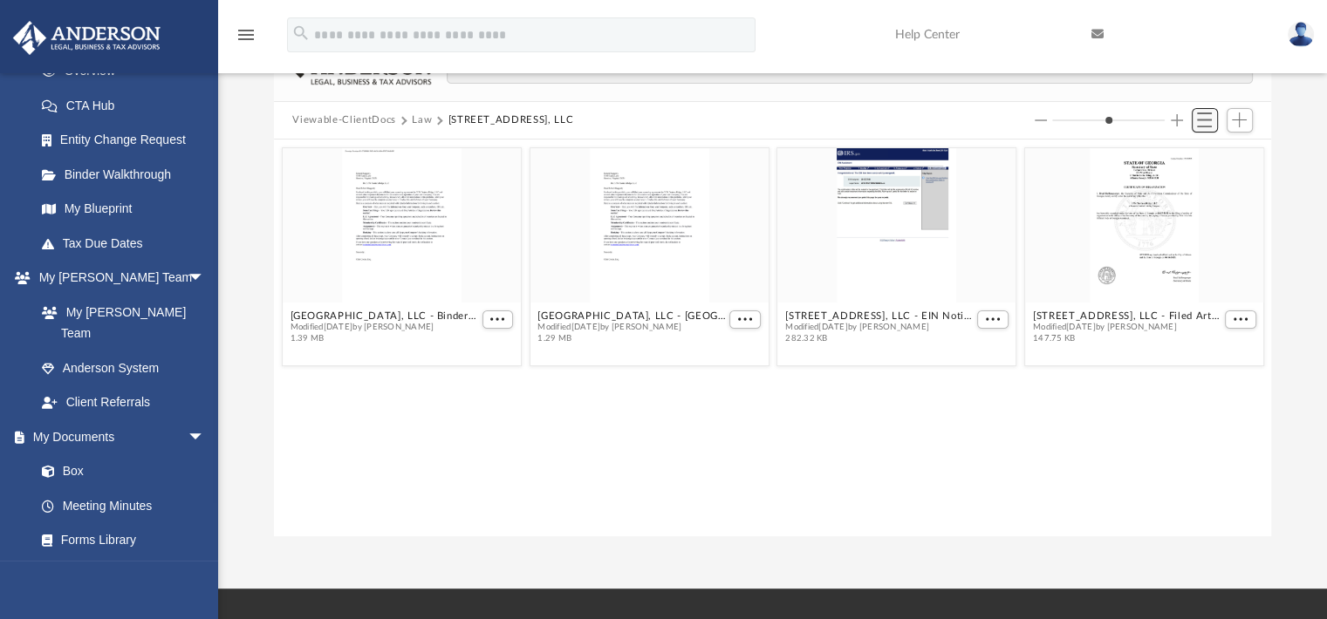
scroll to position [383, 984]
click at [1211, 123] on span "Switch to List View" at bounding box center [1204, 120] width 15 height 15
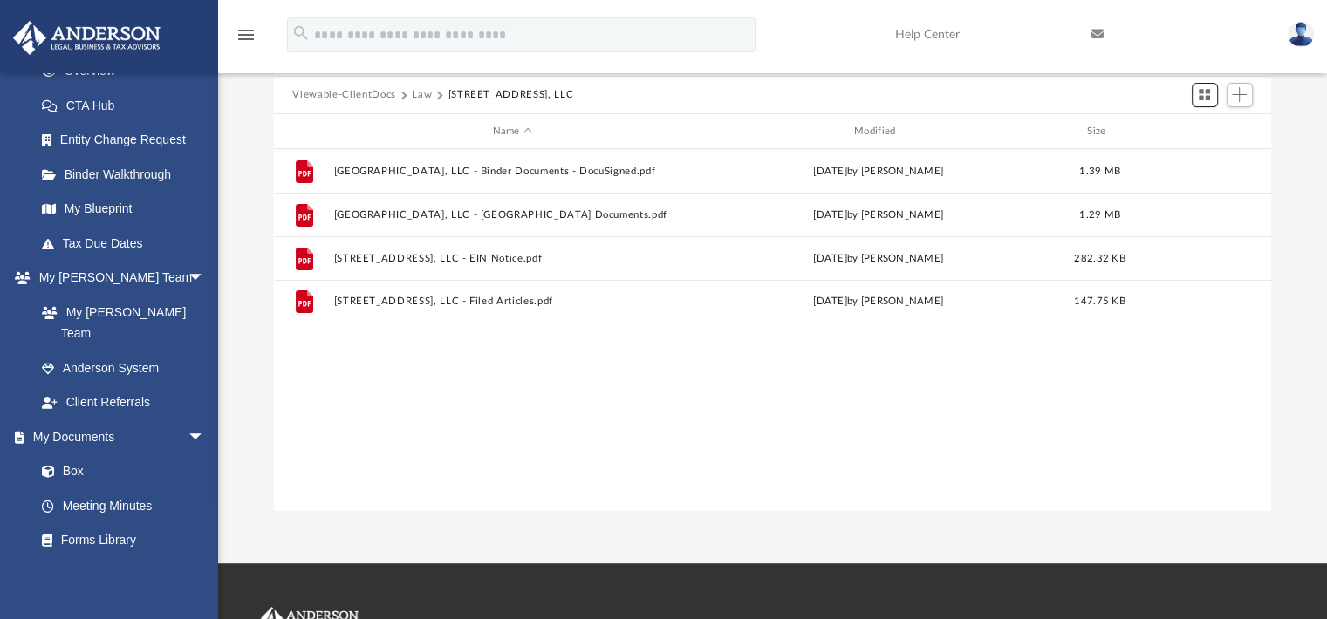
scroll to position [0, 0]
